Goal: Find specific page/section: Find specific page/section

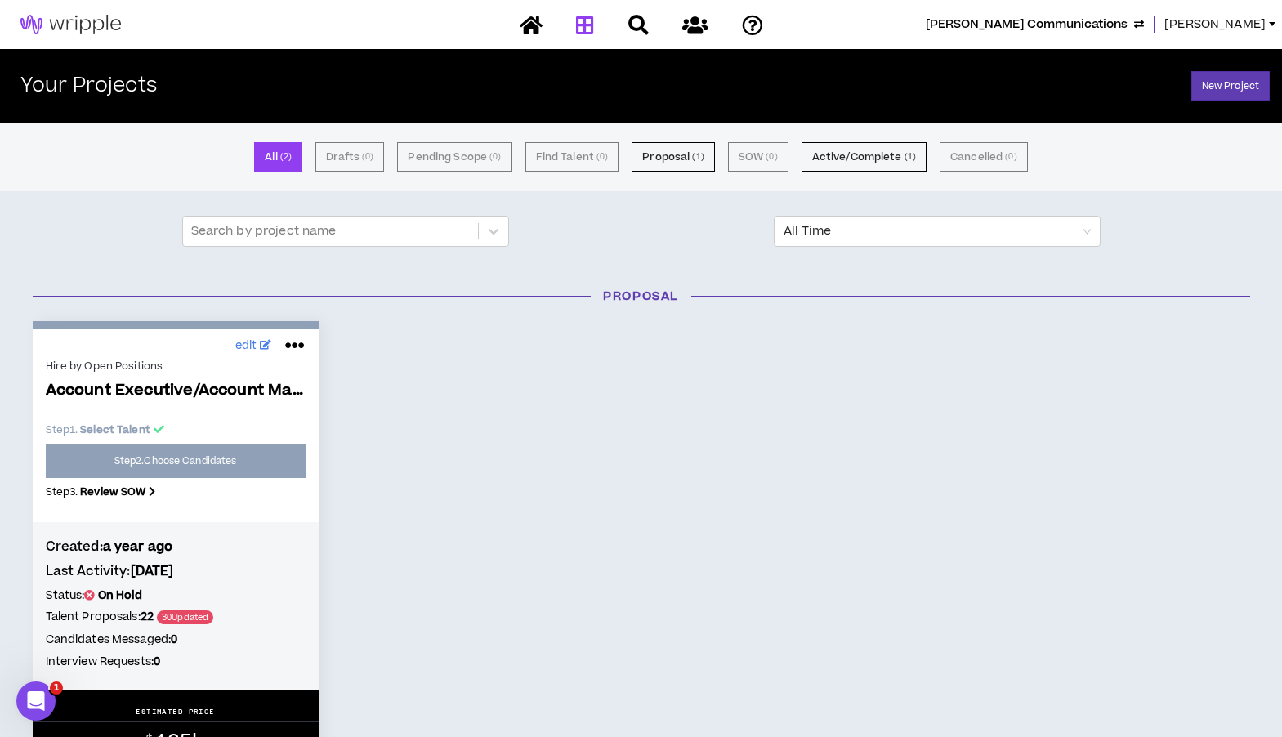
click at [1230, 27] on span "Amanda" at bounding box center [1214, 25] width 101 height 18
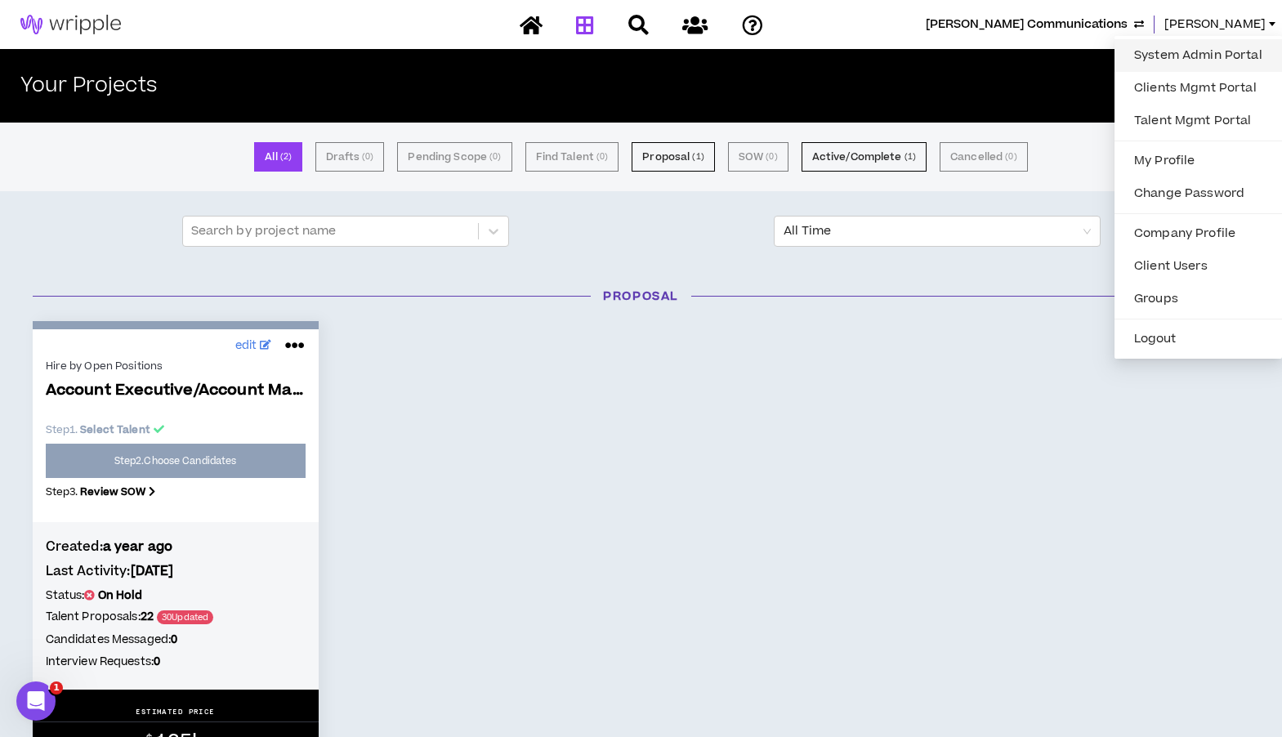
click at [1150, 51] on link "System Admin Portal" at bounding box center [1198, 55] width 148 height 25
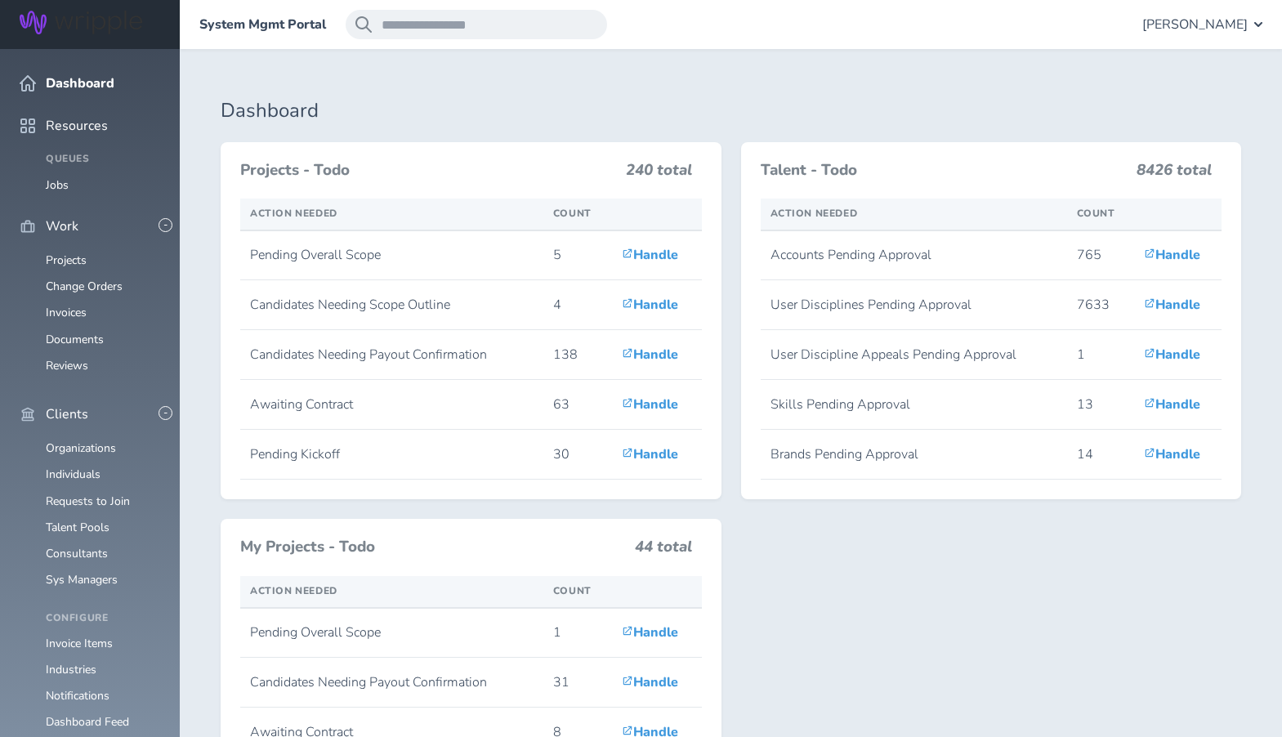
click at [240, 350] on td "Candidates Needing Payout Confirmation" at bounding box center [391, 355] width 303 height 50
click at [71, 440] on link "Organizations" at bounding box center [81, 448] width 70 height 16
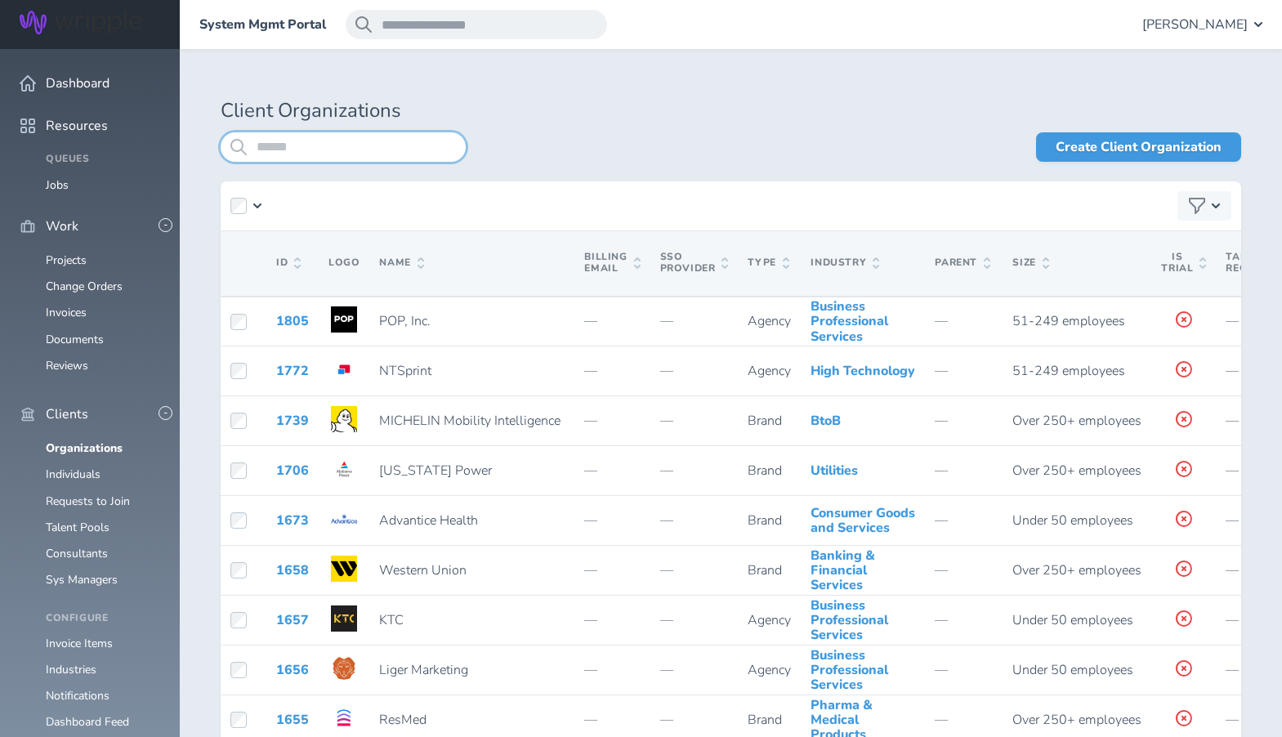
click at [301, 150] on input "search" at bounding box center [343, 146] width 245 height 29
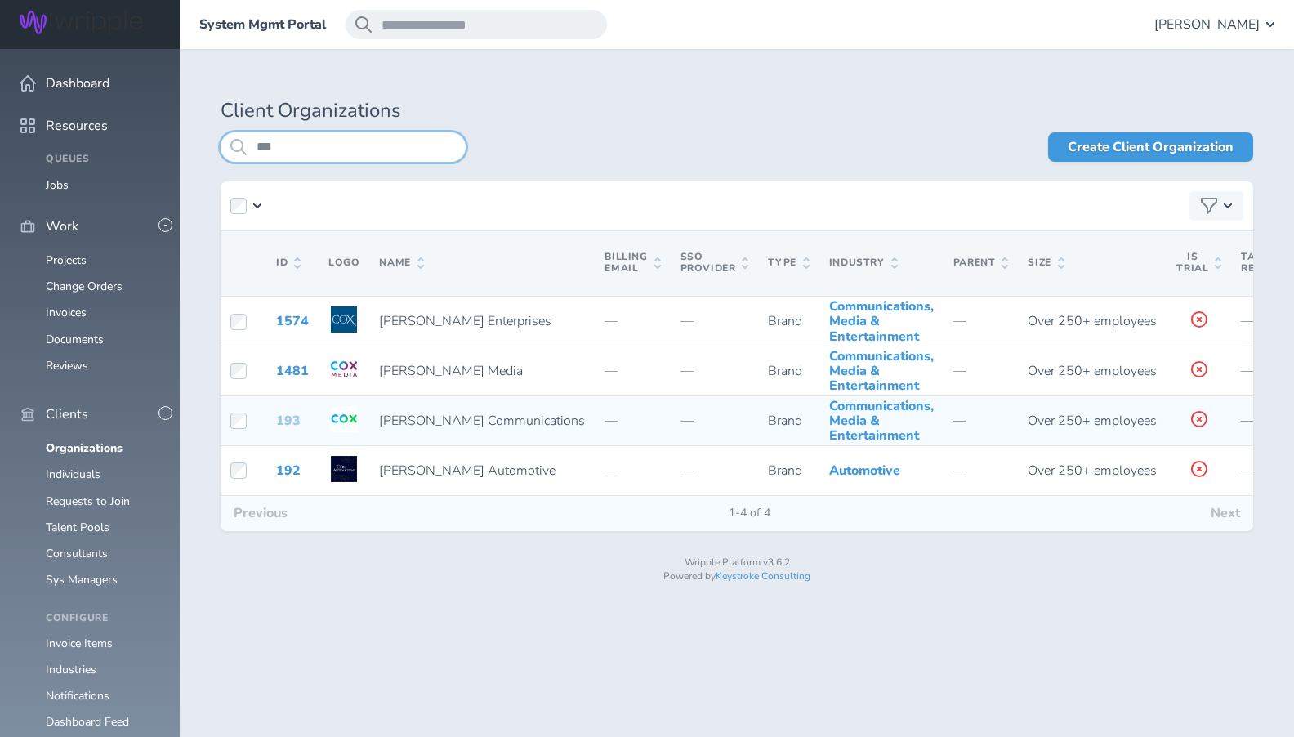
type input "***"
click at [288, 430] on link "193" at bounding box center [288, 421] width 25 height 18
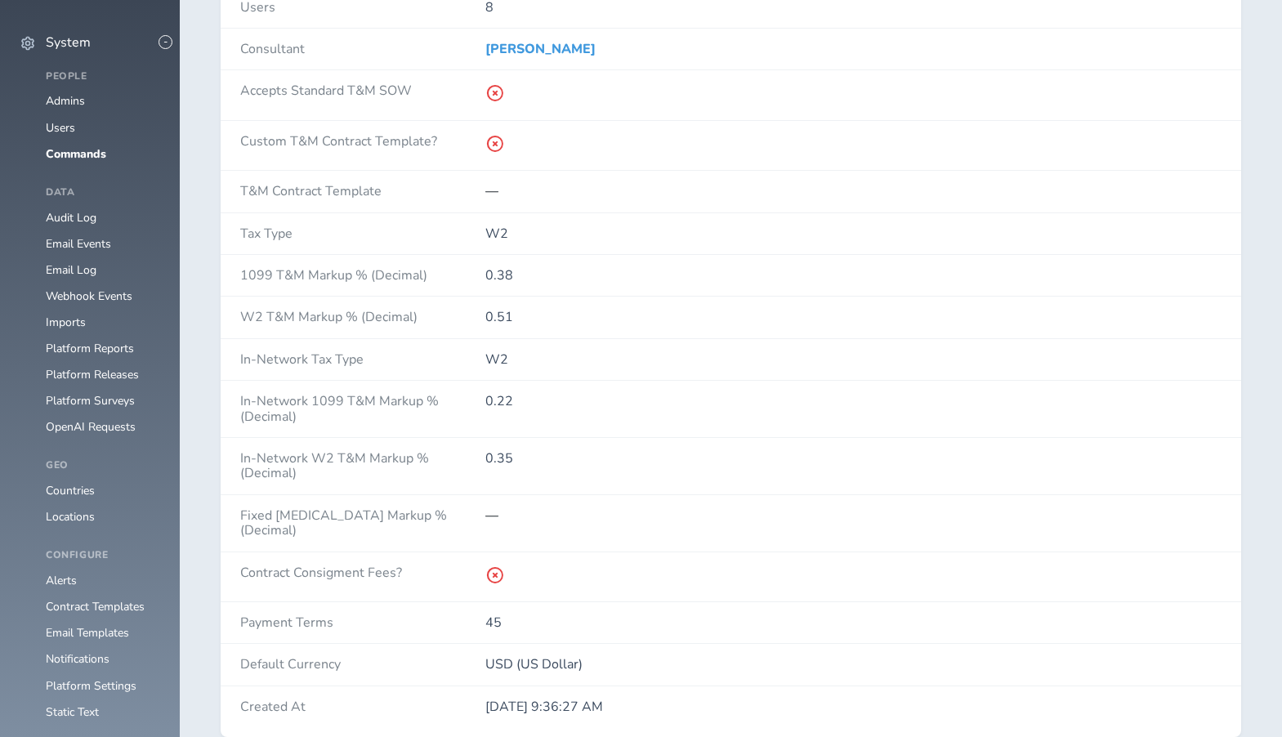
scroll to position [1457, 0]
